Goal: Find specific page/section: Find specific page/section

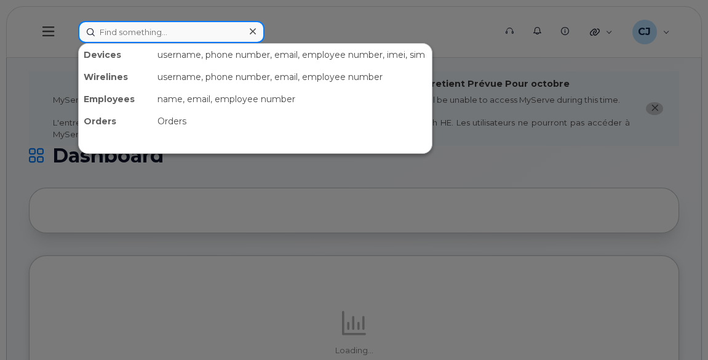
click at [173, 31] on input at bounding box center [171, 32] width 186 height 22
paste input "[PERSON_NAME]"
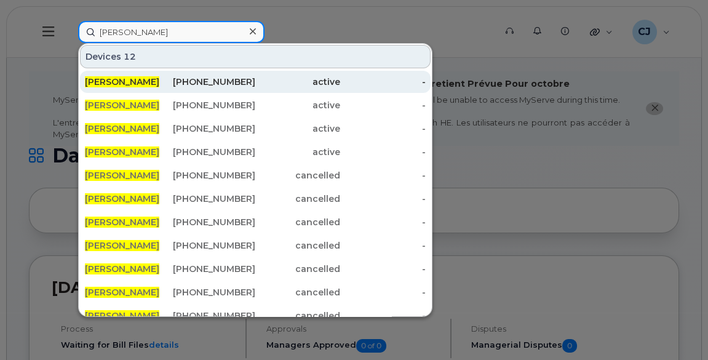
type input "[PERSON_NAME]"
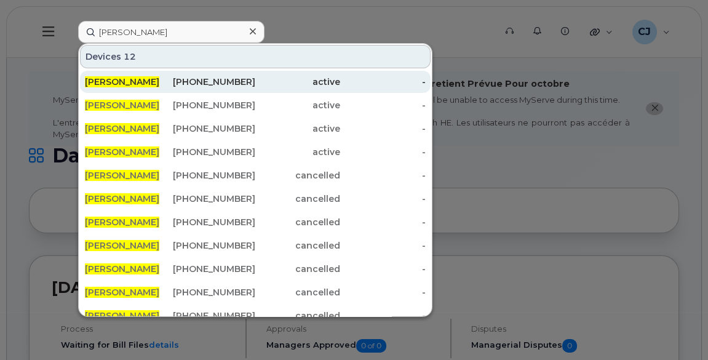
click at [127, 76] on span "[PERSON_NAME]" at bounding box center [122, 81] width 74 height 11
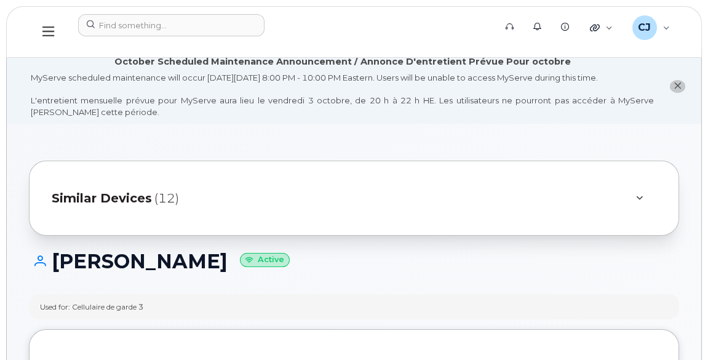
click at [119, 201] on span "Similar Devices" at bounding box center [102, 198] width 100 height 18
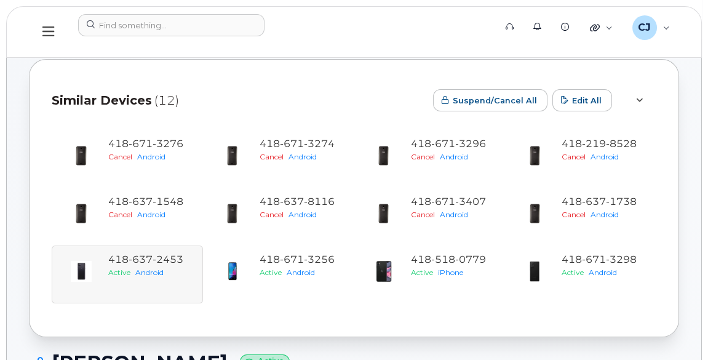
scroll to position [111, 0]
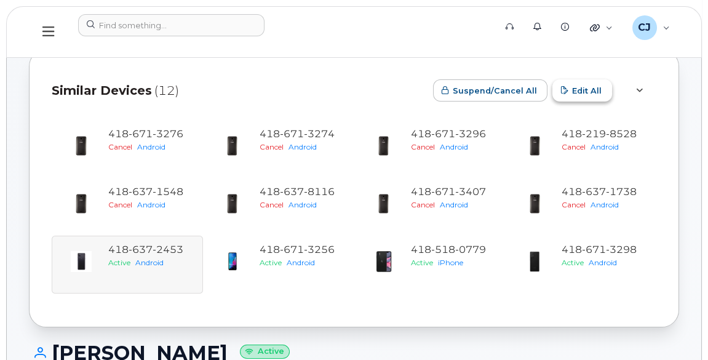
click at [589, 89] on span "Edit All" at bounding box center [587, 91] width 30 height 12
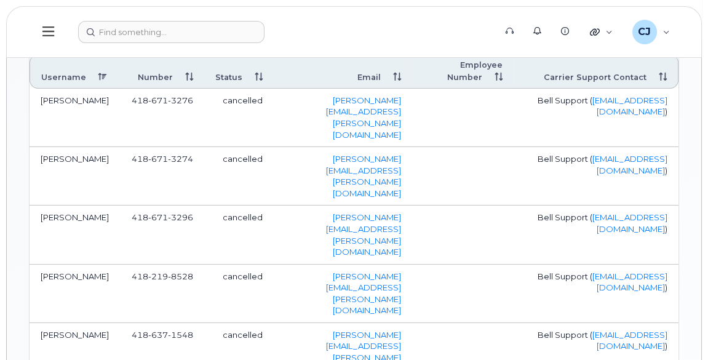
scroll to position [499, 0]
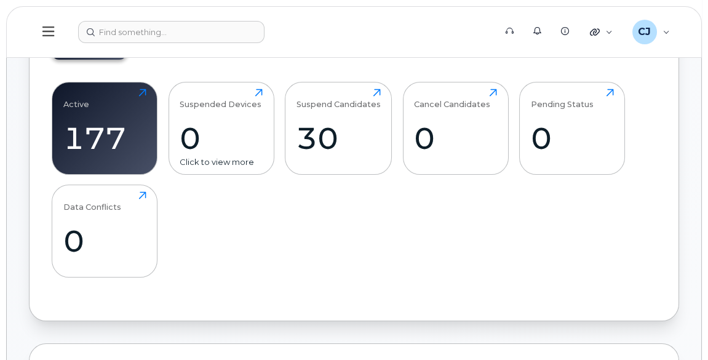
scroll to position [447, 0]
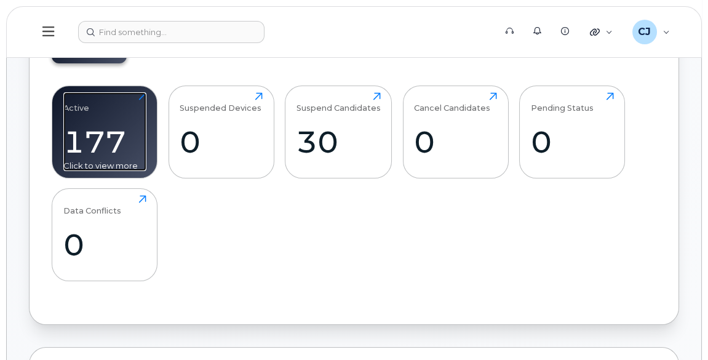
click at [114, 145] on div "177" at bounding box center [104, 142] width 83 height 36
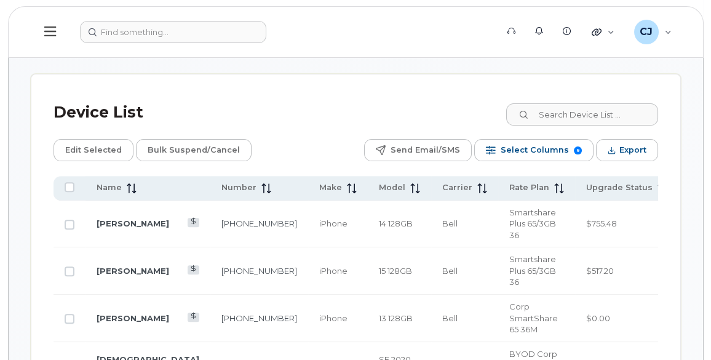
scroll to position [838, 0]
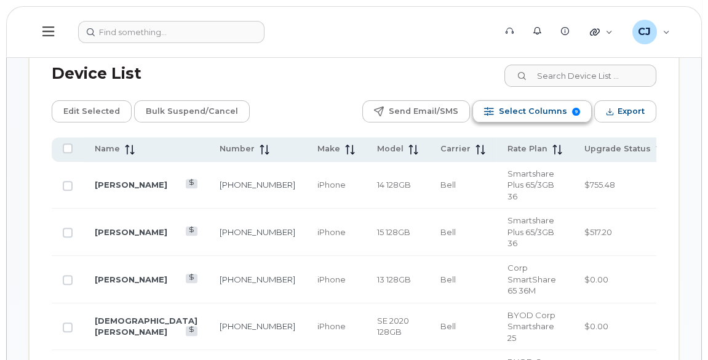
click at [531, 102] on span "Select Columns" at bounding box center [533, 111] width 68 height 18
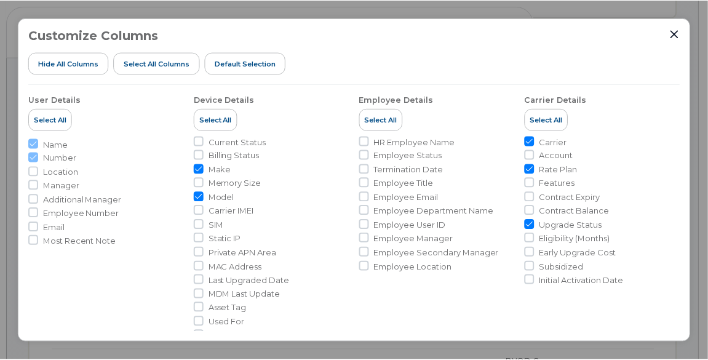
scroll to position [111, 0]
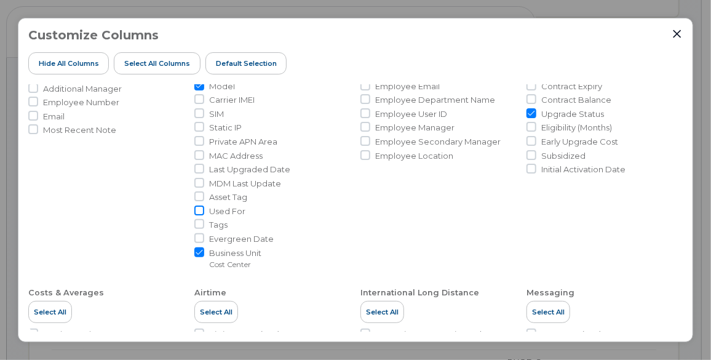
click at [197, 209] on input "Used For" at bounding box center [199, 210] width 10 height 10
checkbox input "true"
click at [679, 32] on icon "Close" at bounding box center [677, 34] width 8 height 8
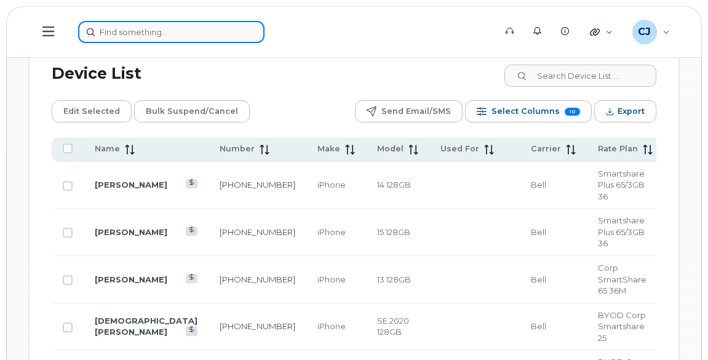
click at [193, 38] on input at bounding box center [171, 32] width 186 height 22
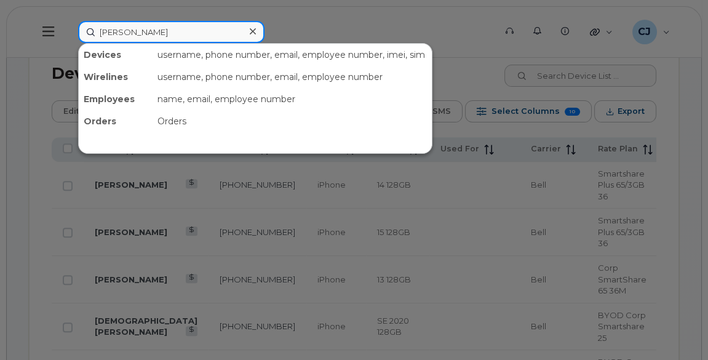
type input "patrick land"
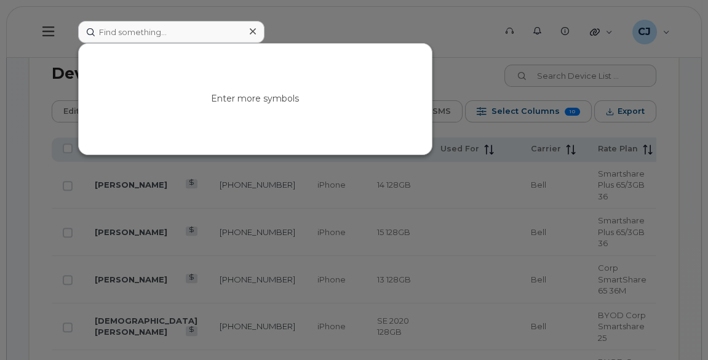
click at [688, 53] on div at bounding box center [354, 180] width 708 height 360
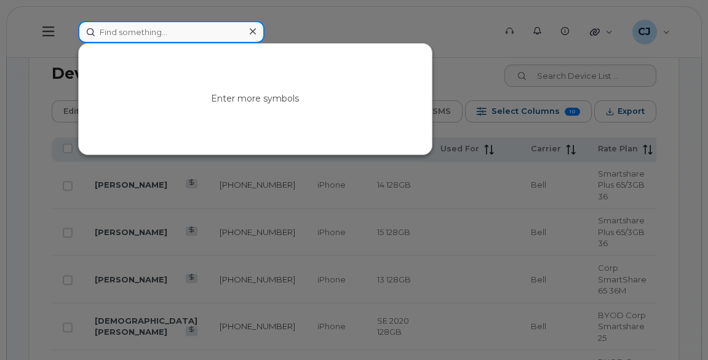
click at [188, 35] on input at bounding box center [171, 32] width 186 height 22
paste input "Eric Duchesne"
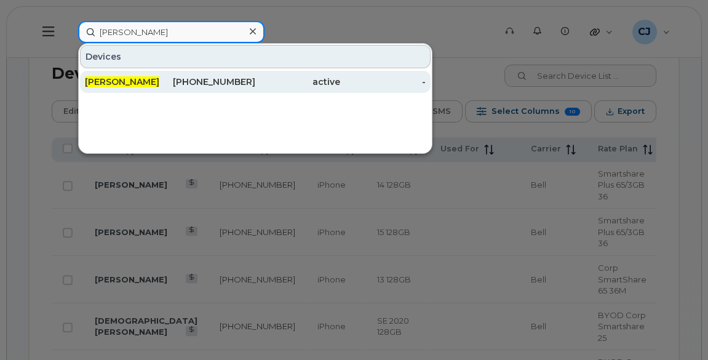
type input "Eric Duchesne"
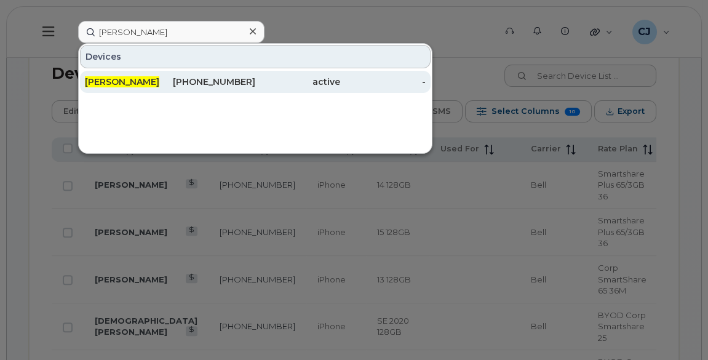
click at [130, 80] on span "Eric Duchesne" at bounding box center [122, 81] width 74 height 11
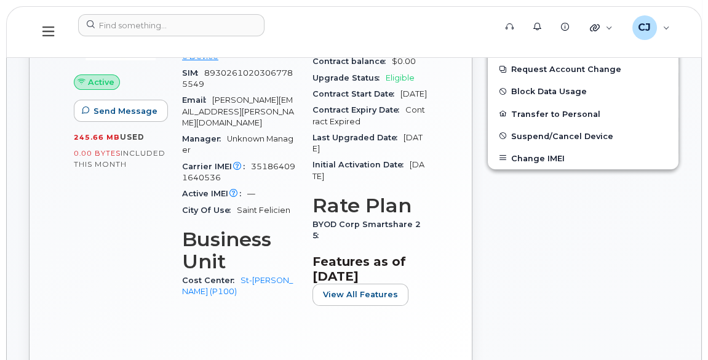
scroll to position [447, 0]
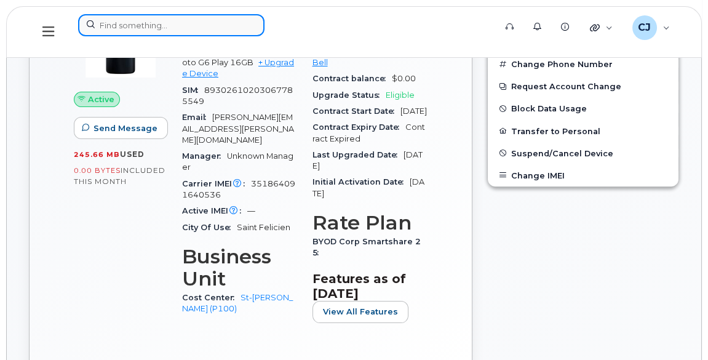
click at [145, 25] on input at bounding box center [171, 25] width 186 height 22
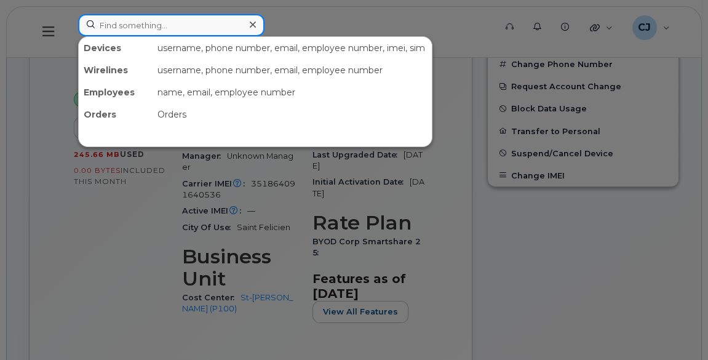
paste input "Carrier"
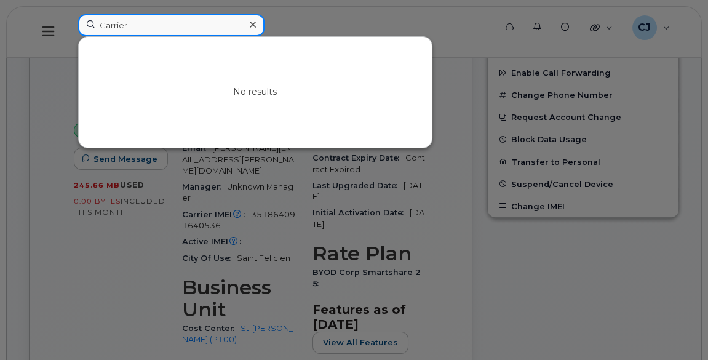
type input "Carrier"
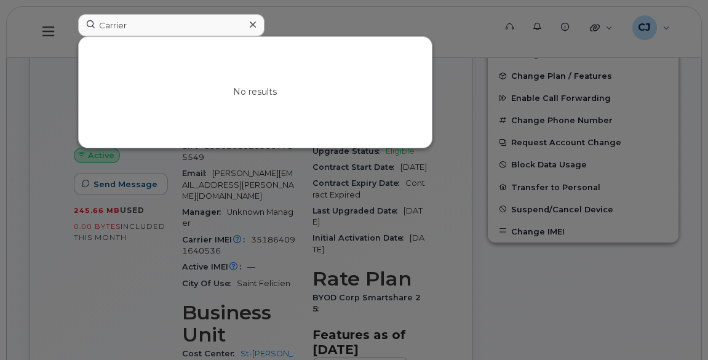
click at [62, 12] on div at bounding box center [354, 180] width 708 height 360
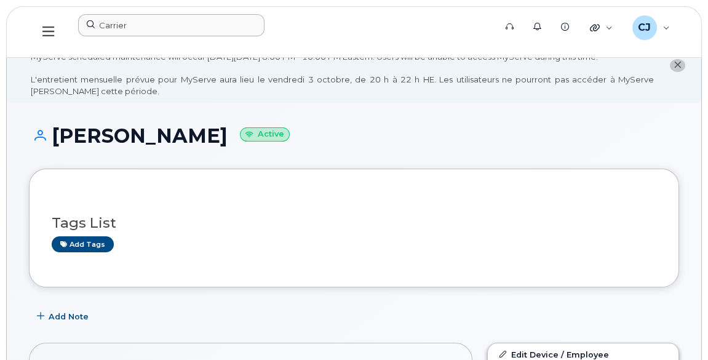
scroll to position [0, 0]
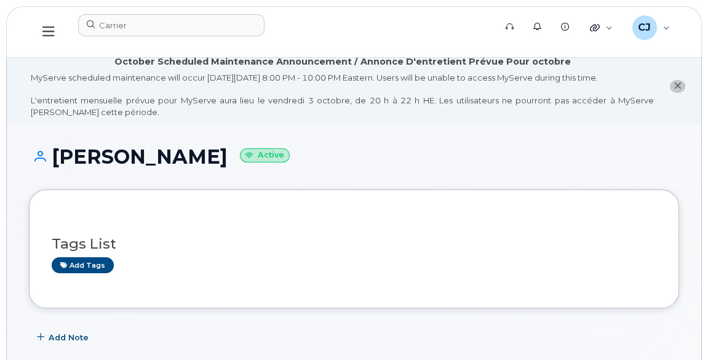
click at [49, 31] on icon at bounding box center [48, 31] width 12 height 10
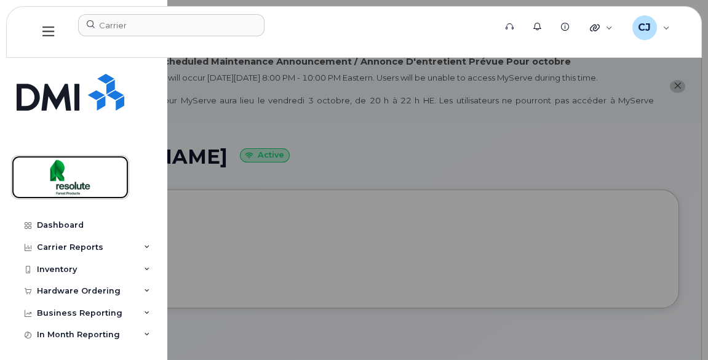
click at [71, 184] on img at bounding box center [70, 177] width 95 height 36
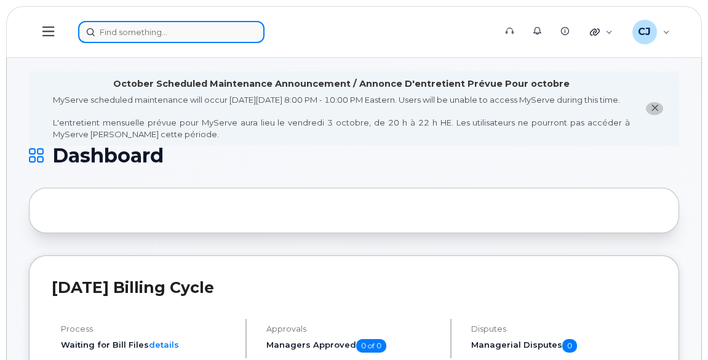
click at [159, 32] on input at bounding box center [171, 32] width 186 height 22
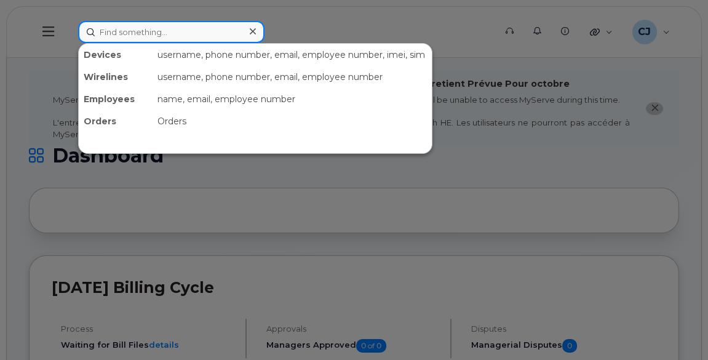
paste input "Carrier"
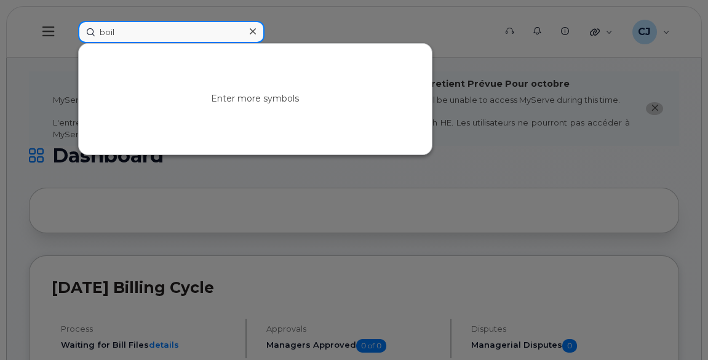
type input "boily"
paste input "[PERSON_NAME]"
paste input "uillaume"
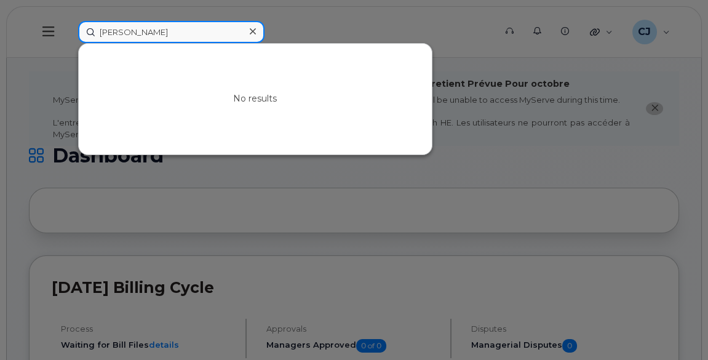
paste input "[PERSON_NAME]"
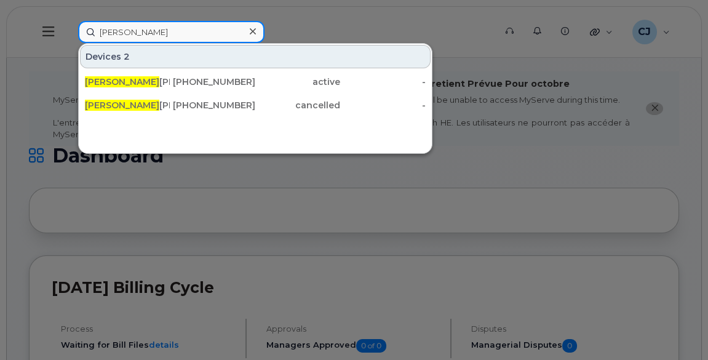
type input "[PERSON_NAME]"
